Goal: Transaction & Acquisition: Subscribe to service/newsletter

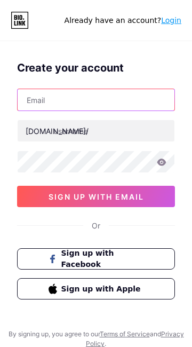
click at [85, 103] on input "text" at bounding box center [96, 99] width 157 height 21
type input "Houeddie"
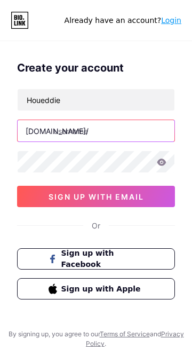
click at [125, 131] on input "text" at bounding box center [96, 130] width 157 height 21
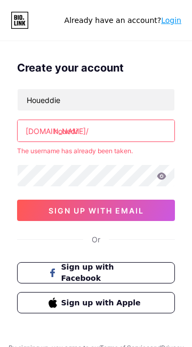
click at [100, 130] on input "houedi" at bounding box center [96, 130] width 157 height 21
type input "h"
type input "edd"
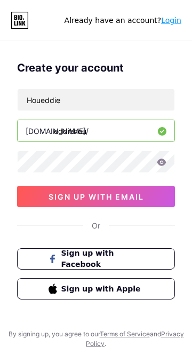
type input "eddiehou"
click at [178, 22] on link "Login" at bounding box center [171, 20] width 20 height 9
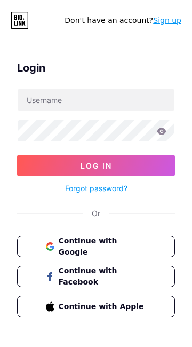
click at [167, 22] on link "Sign up" at bounding box center [167, 20] width 28 height 9
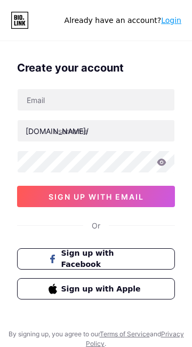
click at [112, 263] on span "Sign up with Facebook" at bounding box center [102, 259] width 83 height 22
